Goal: Complete application form: Complete application form

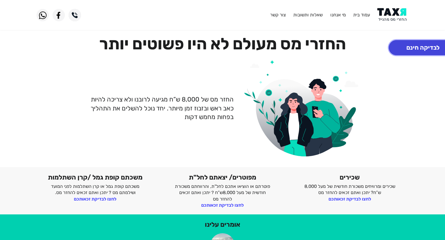
click at [411, 52] on button "לבדיקה חינם" at bounding box center [422, 47] width 68 height 15
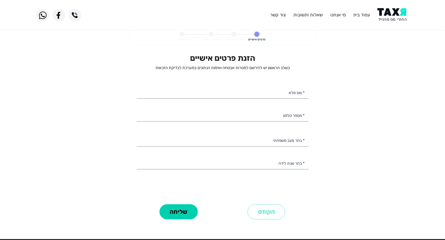
select select
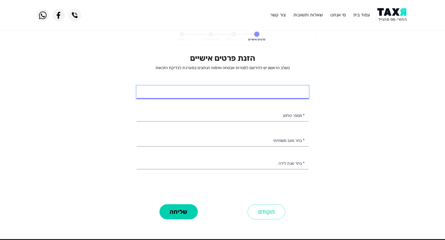
click at [297, 89] on input "* שם מלא" at bounding box center [222, 92] width 172 height 13
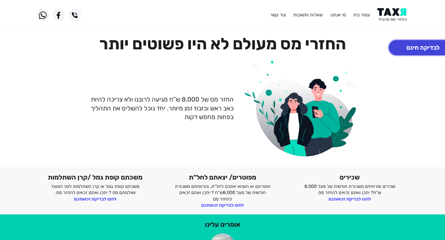
click at [407, 51] on button "לבדיקה חינם" at bounding box center [422, 47] width 68 height 15
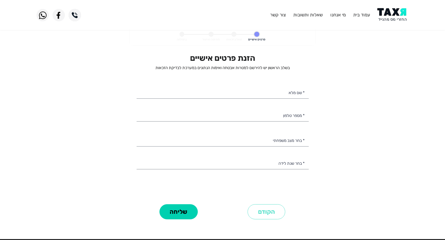
select select
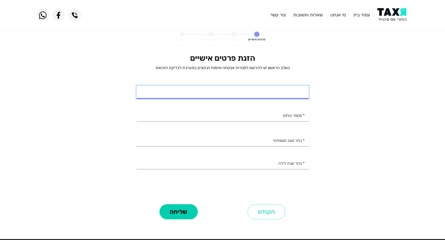
click at [297, 92] on input "* שם מלא" at bounding box center [222, 92] width 172 height 13
type input "[PERSON_NAME]"
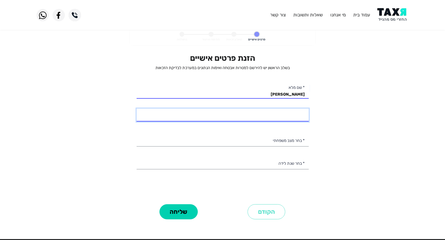
click at [296, 120] on input "* מספר טלפון" at bounding box center [222, 115] width 172 height 13
type input "054-4493080"
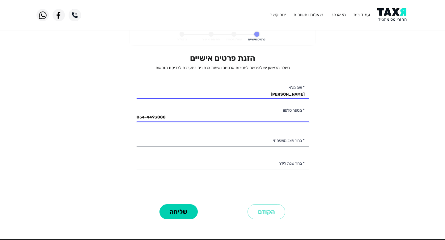
click at [299, 132] on div "הזנת פרטים אישיים בשלב הראשון יש להירשם למטרות אבטחה ואימות הנתונים במערכת לבדי…" at bounding box center [222, 127] width 172 height 149
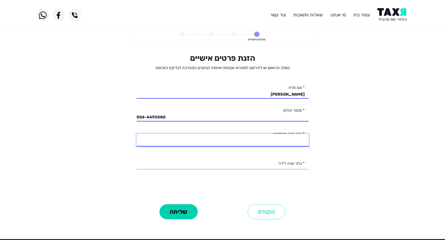
click at [299, 140] on select "רווק/ה נשוי/[PERSON_NAME]/ה אלמן/נה" at bounding box center [222, 140] width 172 height 13
select select "1: Single"
click at [136, 134] on select "רווק/ה נשוי/[PERSON_NAME]/ה אלמן/נה" at bounding box center [222, 140] width 172 height 13
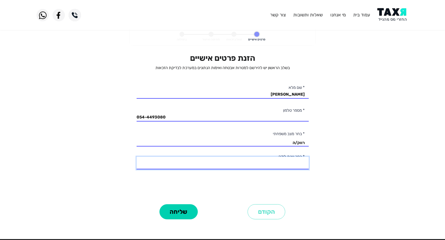
click at [300, 163] on select "2003 2002 2001 2000 1999 1998 1997 1996 1995 1994 1993 1992 1991 1990 1989 1988…" at bounding box center [222, 163] width 172 height 13
select select "4: 2000"
click at [136, 157] on select "2003 2002 2001 2000 1999 1998 1997 1996 1995 1994 1993 1992 1991 1990 1989 1988…" at bounding box center [222, 163] width 172 height 13
click at [184, 204] on button "שליחה" at bounding box center [178, 211] width 38 height 15
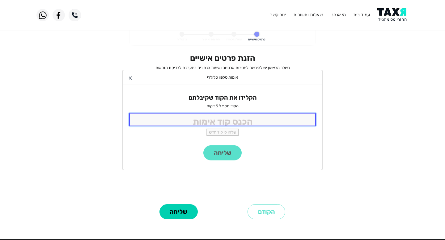
click at [225, 121] on input "tel" at bounding box center [222, 119] width 186 height 13
type input "7650"
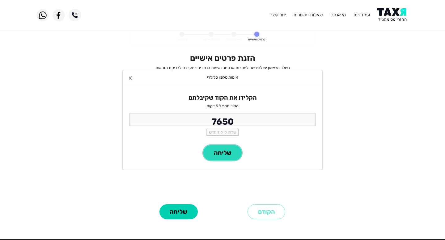
click at [227, 149] on button "שליחה" at bounding box center [222, 152] width 38 height 15
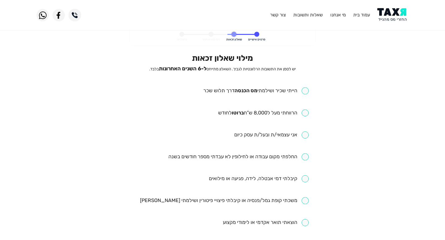
click at [304, 92] on input "checkbox" at bounding box center [255, 90] width 105 height 7
checkbox input "true"
click at [303, 111] on input "checkbox" at bounding box center [263, 113] width 90 height 7
checkbox input "true"
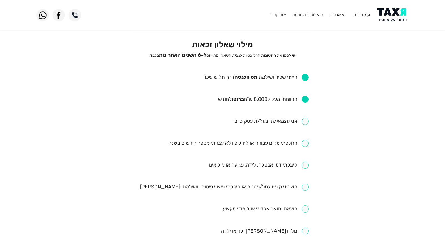
scroll to position [15, 0]
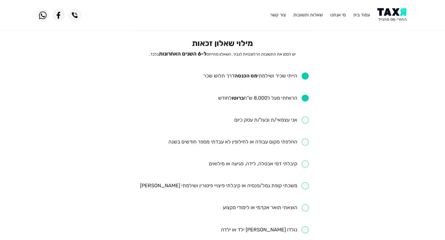
click at [303, 121] on input "checkbox" at bounding box center [271, 120] width 74 height 7
checkbox input "true"
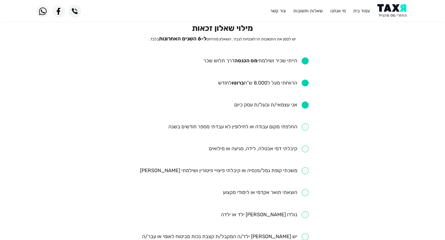
scroll to position [30, 0]
click at [303, 170] on input "checkbox" at bounding box center [224, 170] width 169 height 7
checkbox input "true"
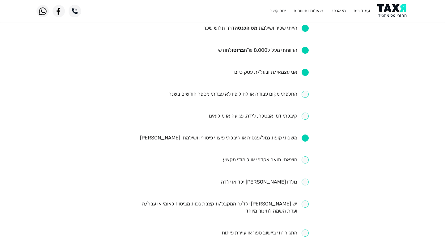
scroll to position [73, 0]
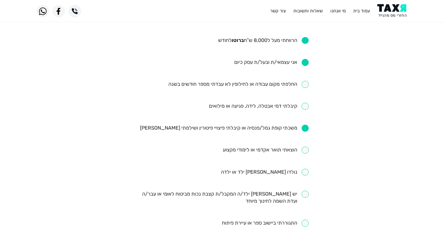
click at [304, 149] on input "checkbox" at bounding box center [266, 150] width 86 height 7
checkbox input "true"
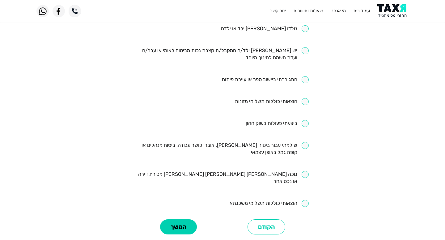
scroll to position [217, 0]
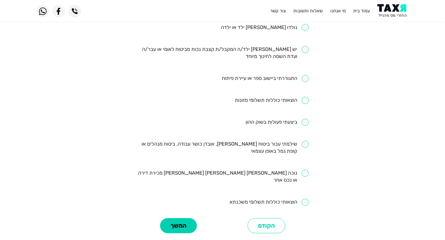
drag, startPoint x: 306, startPoint y: 144, endPoint x: 319, endPoint y: 154, distance: 16.5
click at [319, 154] on eligibility-questionnaire "פרטים אישיים שאלון זכאות חתימה ואישור בהצלחה מילוי שאלון זכאות יש לסמן את התשוב…" at bounding box center [222, 30] width 445 height 438
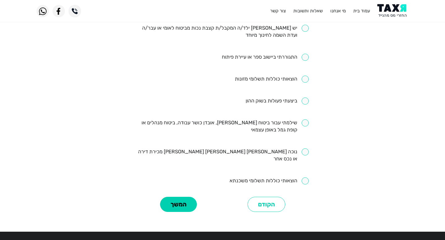
scroll to position [257, 0]
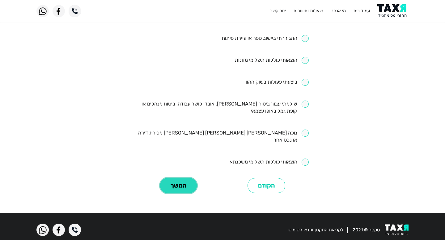
click at [186, 183] on button "המשך" at bounding box center [178, 185] width 37 height 15
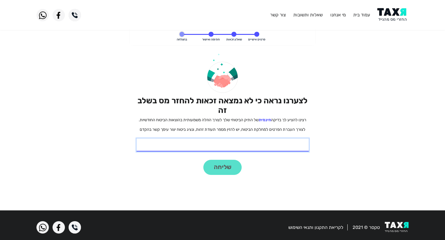
click at [261, 146] on input "* תעודת זהות" at bounding box center [222, 145] width 172 height 13
type input "322519539"
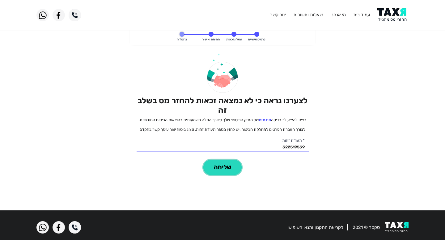
click at [230, 167] on button "שליחה" at bounding box center [222, 167] width 38 height 15
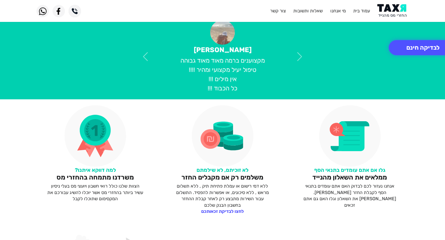
scroll to position [250, 0]
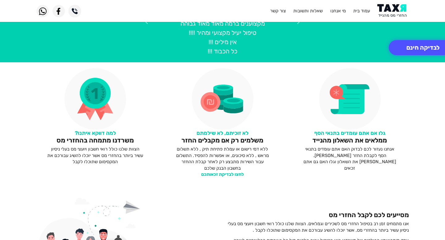
click at [231, 175] on link "לחצו לבדיקת זכאותכם" at bounding box center [222, 175] width 43 height 6
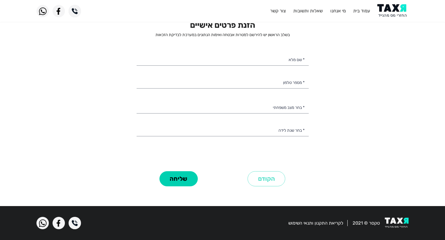
scroll to position [26, 0]
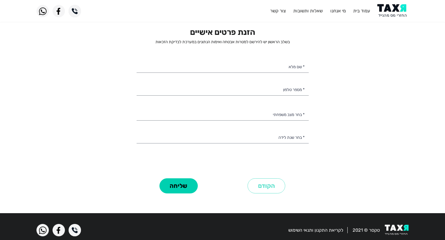
select select
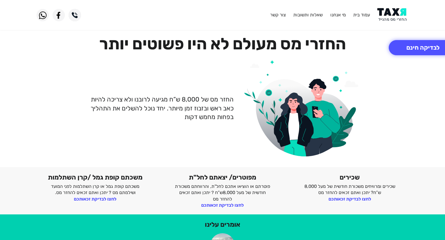
scroll to position [90, 0]
